Goal: Task Accomplishment & Management: Use online tool/utility

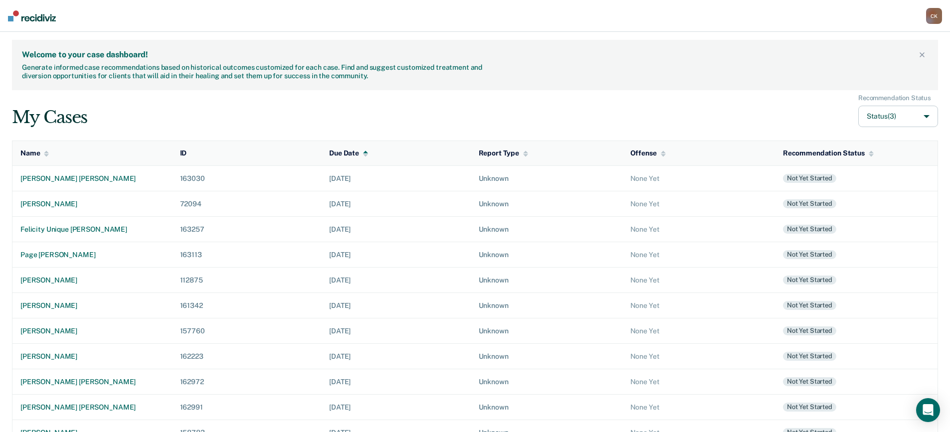
scroll to position [55, 0]
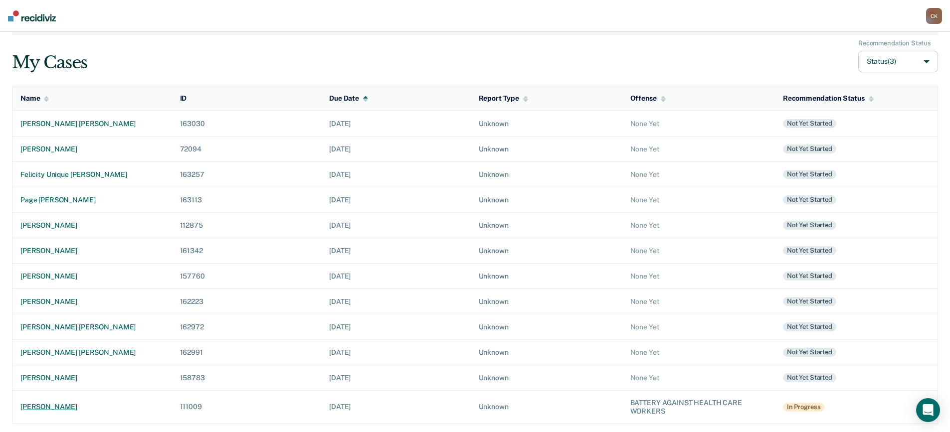
click at [54, 410] on div "[PERSON_NAME]" at bounding box center [92, 407] width 144 height 8
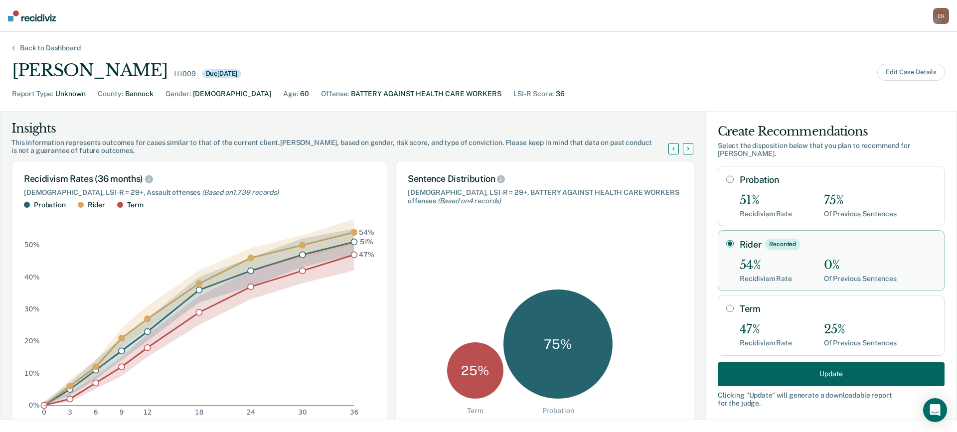
click at [814, 370] on button "Update" at bounding box center [831, 374] width 227 height 24
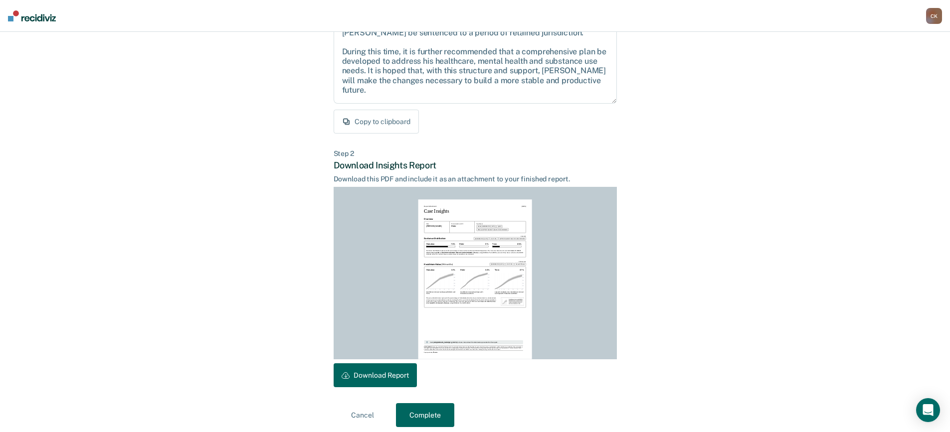
scroll to position [136, 0]
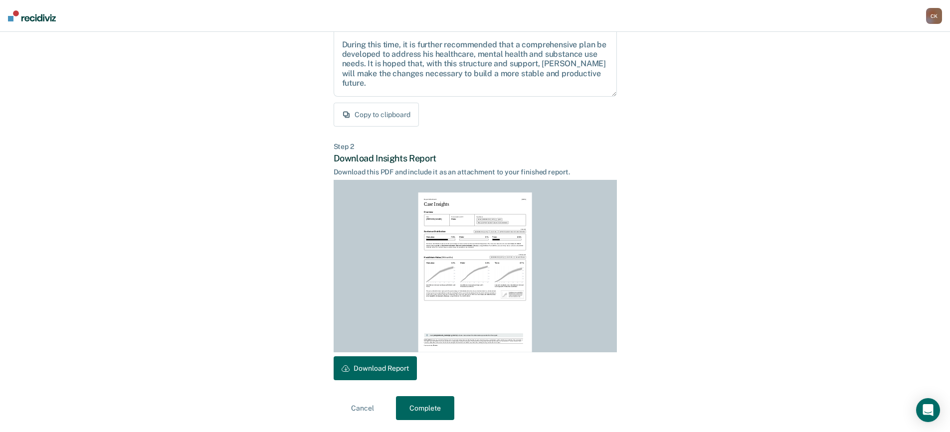
click at [396, 365] on button "Download Report" at bounding box center [375, 368] width 83 height 24
click at [426, 409] on button "Complete" at bounding box center [425, 408] width 58 height 24
